Goal: Task Accomplishment & Management: Manage account settings

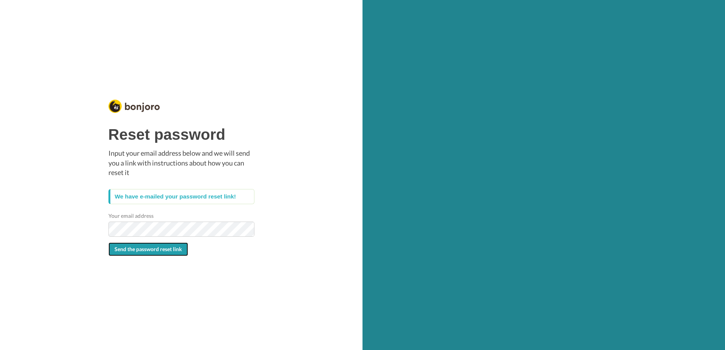
click at [163, 252] on span "Send the password reset link" at bounding box center [149, 249] width 68 height 6
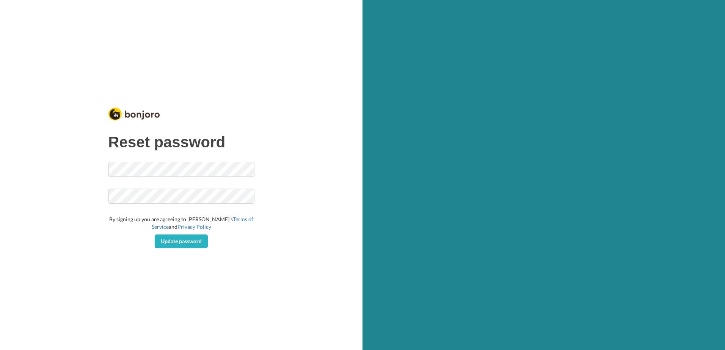
click at [97, 163] on div "Reset password By signing up you are agreeing to Bonjoro’s Terms of Service and…" at bounding box center [181, 175] width 363 height 350
click at [192, 239] on span "Update password" at bounding box center [181, 241] width 41 height 6
click at [57, 163] on div "Reset password We can't find a user with that e-mail address. By signing up you…" at bounding box center [181, 175] width 363 height 350
click at [171, 241] on span "Update password" at bounding box center [181, 241] width 41 height 6
click at [95, 195] on div "Reset password Looks Good! By signing up you are agreeing to [PERSON_NAME]’s Te…" at bounding box center [181, 175] width 363 height 350
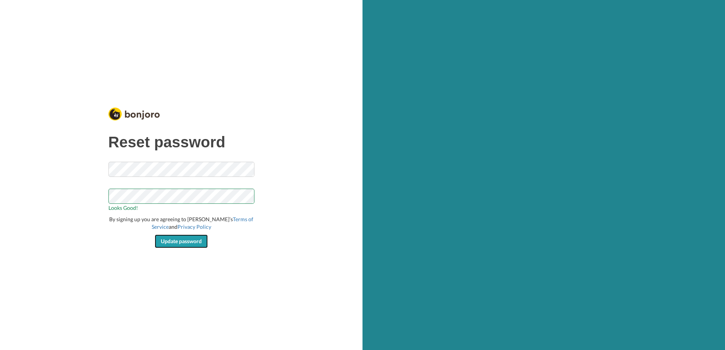
click at [198, 245] on button "Update password" at bounding box center [181, 242] width 53 height 14
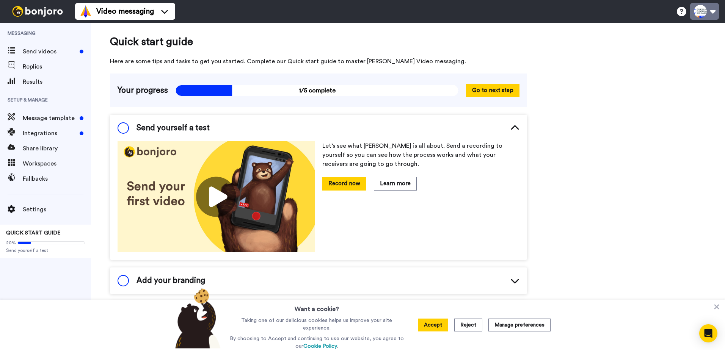
click at [716, 11] on button at bounding box center [704, 11] width 29 height 17
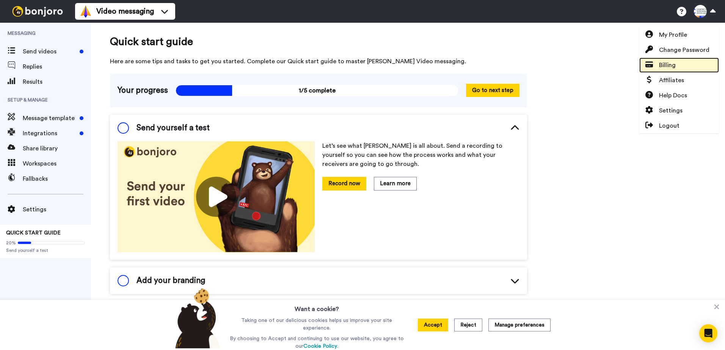
click at [667, 68] on span "Billing" at bounding box center [667, 65] width 17 height 9
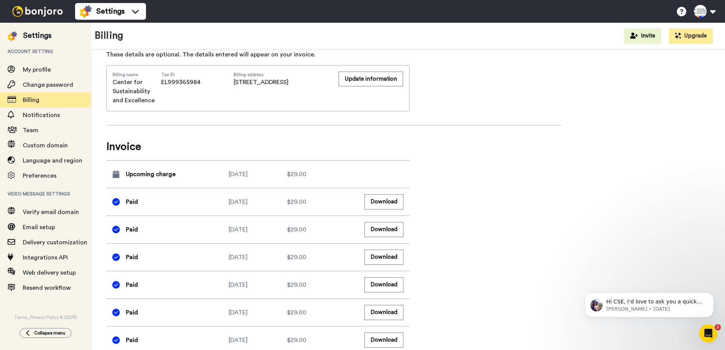
scroll to position [417, 0]
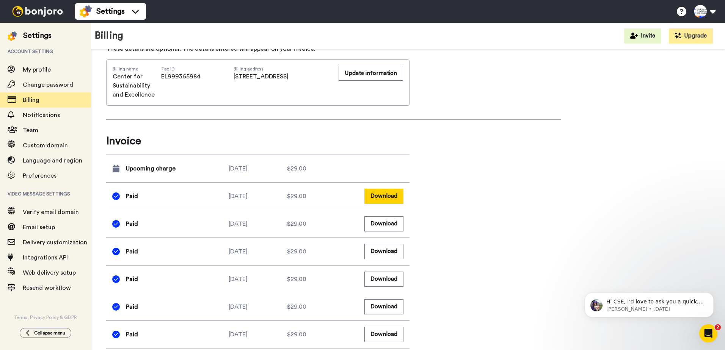
click at [394, 200] on button "Download" at bounding box center [383, 196] width 39 height 15
